Goal: Transaction & Acquisition: Purchase product/service

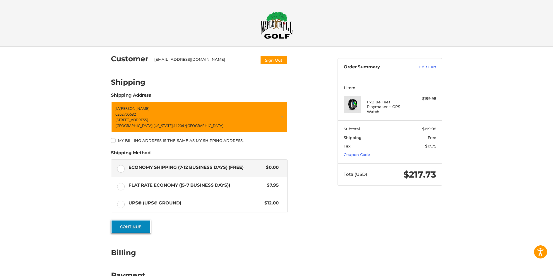
click at [137, 227] on button "Continue" at bounding box center [131, 226] width 40 height 13
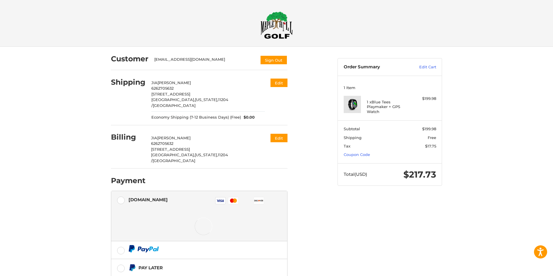
scroll to position [44, 0]
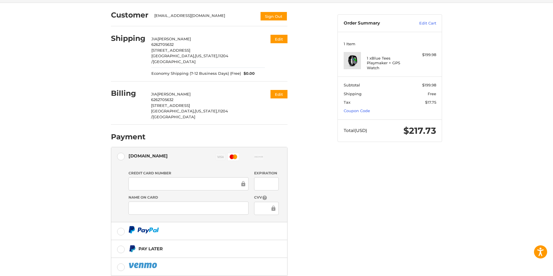
click at [70, 39] on div "Customer [EMAIL_ADDRESS][DOMAIN_NAME] Sign Out Shipping [PERSON_NAME] 626270563…" at bounding box center [276, 158] width 553 height 310
click at [153, 202] on div at bounding box center [188, 208] width 120 height 13
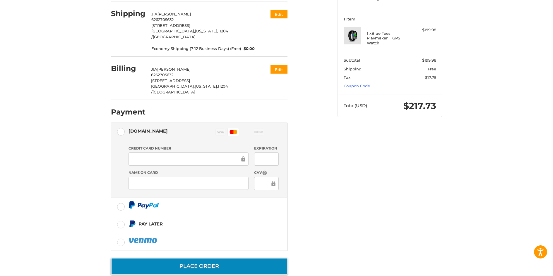
click at [186, 258] on button "Place Order" at bounding box center [199, 266] width 176 height 17
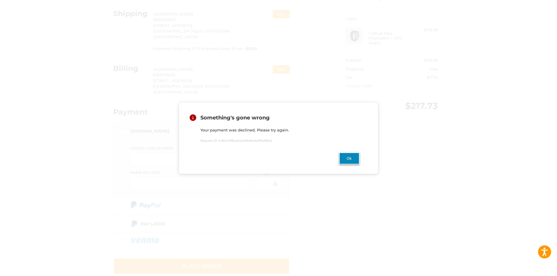
click at [343, 156] on button "Ok" at bounding box center [349, 159] width 20 height 12
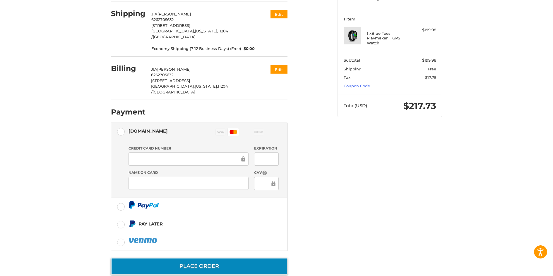
click at [203, 258] on button "Place Order" at bounding box center [199, 266] width 176 height 17
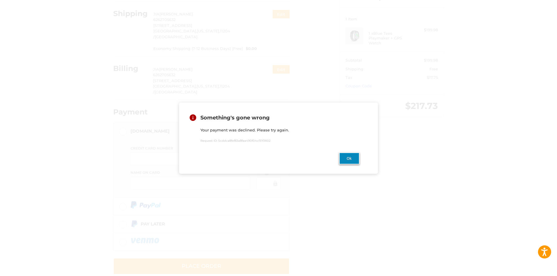
click at [347, 157] on button "Ok" at bounding box center [349, 159] width 20 height 12
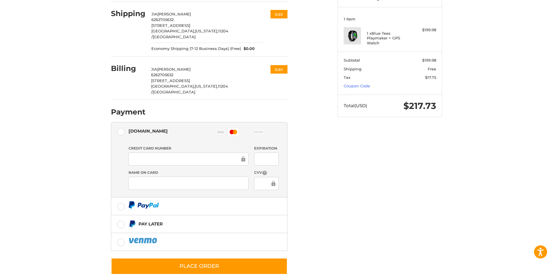
click at [85, 27] on div "Customer [EMAIL_ADDRESS][DOMAIN_NAME] Sign Out Shipping [PERSON_NAME] 626270563…" at bounding box center [276, 133] width 553 height 310
drag, startPoint x: 64, startPoint y: 10, endPoint x: 69, endPoint y: 20, distance: 10.9
click at [64, 10] on div "Customer [EMAIL_ADDRESS][DOMAIN_NAME] Sign Out Shipping [PERSON_NAME] 626270563…" at bounding box center [276, 133] width 553 height 310
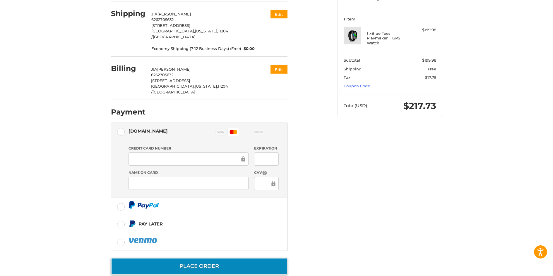
drag, startPoint x: 156, startPoint y: 252, endPoint x: 162, endPoint y: 245, distance: 9.7
click at [156, 258] on button "Place Order" at bounding box center [199, 266] width 176 height 17
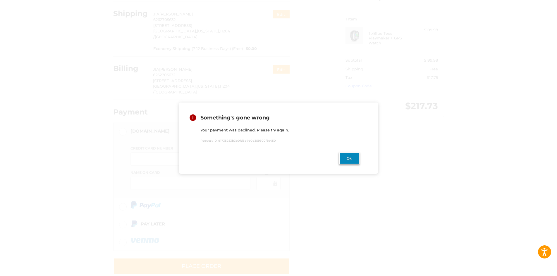
click at [348, 157] on button "Ok" at bounding box center [349, 159] width 20 height 12
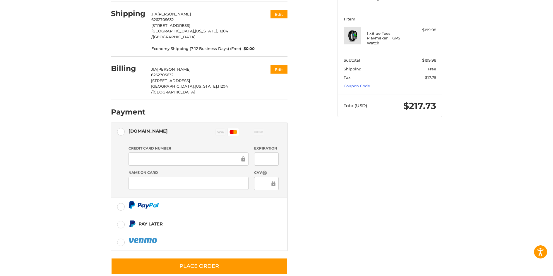
click at [76, 27] on div "Customer [EMAIL_ADDRESS][DOMAIN_NAME] Sign Out Shipping [PERSON_NAME] 626270563…" at bounding box center [276, 133] width 553 height 310
drag, startPoint x: 274, startPoint y: 146, endPoint x: 240, endPoint y: 149, distance: 34.4
click at [99, 5] on div "Customer [EMAIL_ADDRESS][DOMAIN_NAME] Sign Out Shipping [PERSON_NAME] 626270563…" at bounding box center [276, 133] width 553 height 310
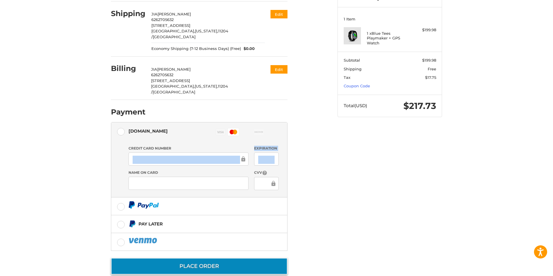
click at [244, 258] on button "Place Order" at bounding box center [199, 266] width 176 height 17
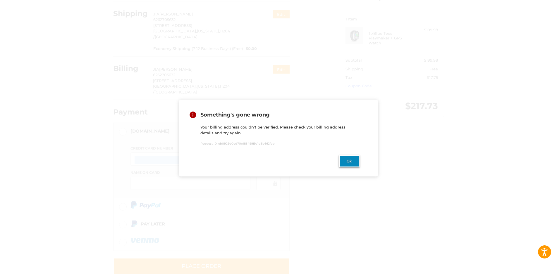
click at [349, 163] on button "Ok" at bounding box center [349, 161] width 20 height 12
